Goal: Find specific page/section: Find specific page/section

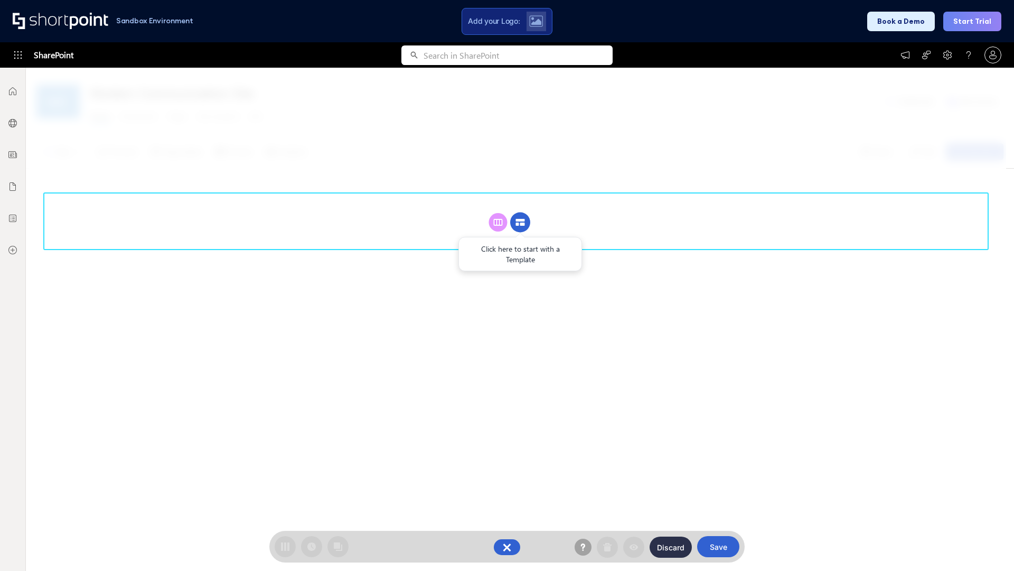
click at [520, 222] on circle at bounding box center [520, 222] width 20 height 20
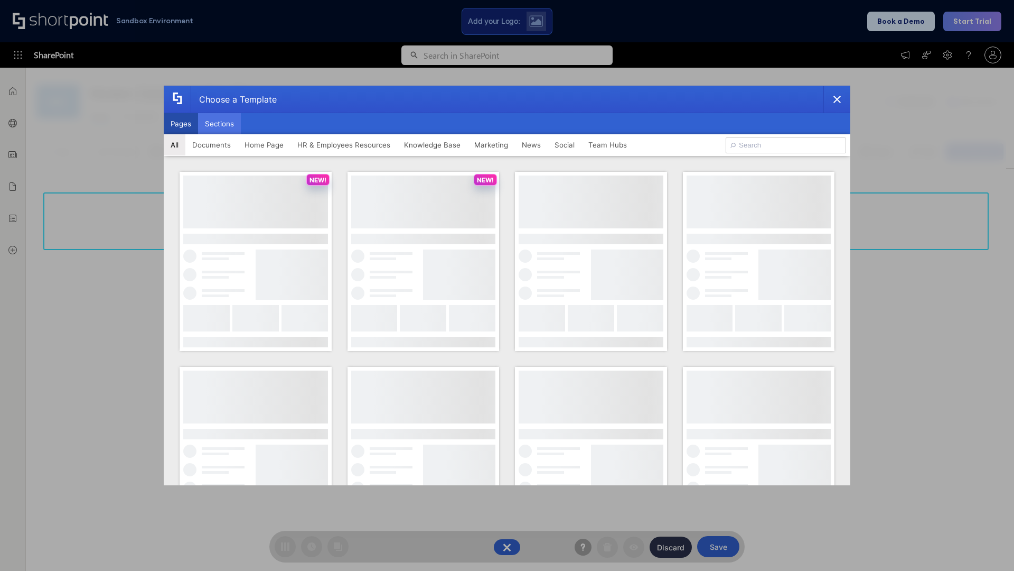
click at [219, 124] on button "Sections" at bounding box center [219, 123] width 43 height 21
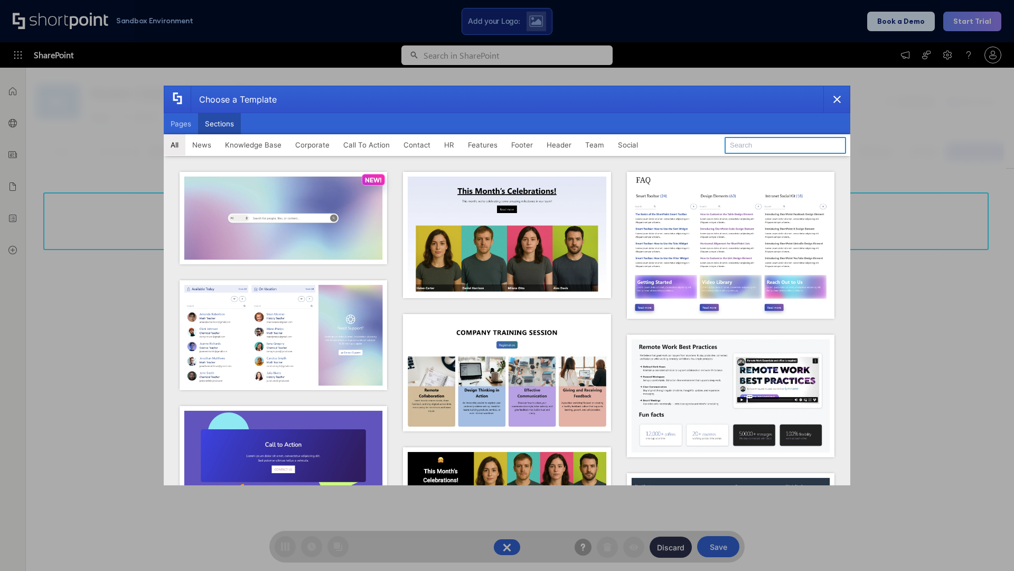
type input "FAQ 6"
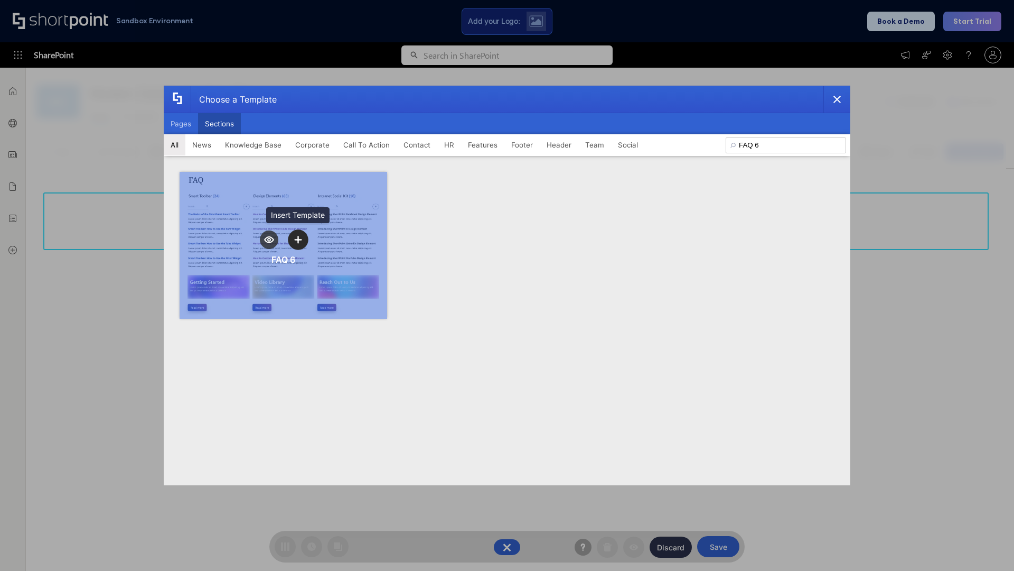
click at [298, 239] on icon "template selector" at bounding box center [297, 239] width 7 height 7
